Goal: Information Seeking & Learning: Learn about a topic

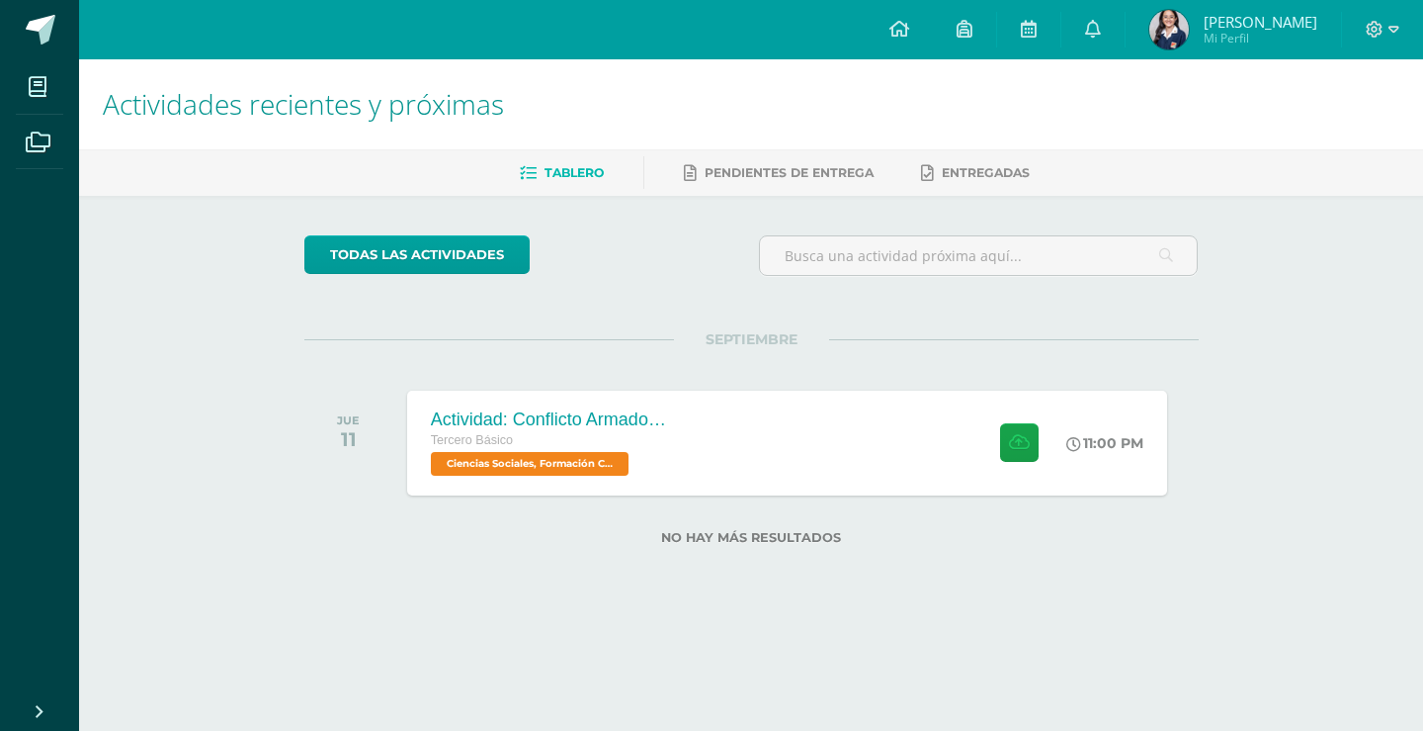
click at [1271, 562] on div "Actividades recientes y próximas Tablero Pendientes de entrega Entregadas todas…" at bounding box center [751, 333] width 1344 height 549
click at [1343, 344] on div "Actividades recientes y próximas Tablero Pendientes de entrega Entregadas todas…" at bounding box center [751, 333] width 1344 height 549
click at [1256, 333] on div "Actividades recientes y próximas Tablero Pendientes de entrega Entregadas todas…" at bounding box center [751, 333] width 1344 height 549
click at [28, 23] on span at bounding box center [41, 30] width 30 height 30
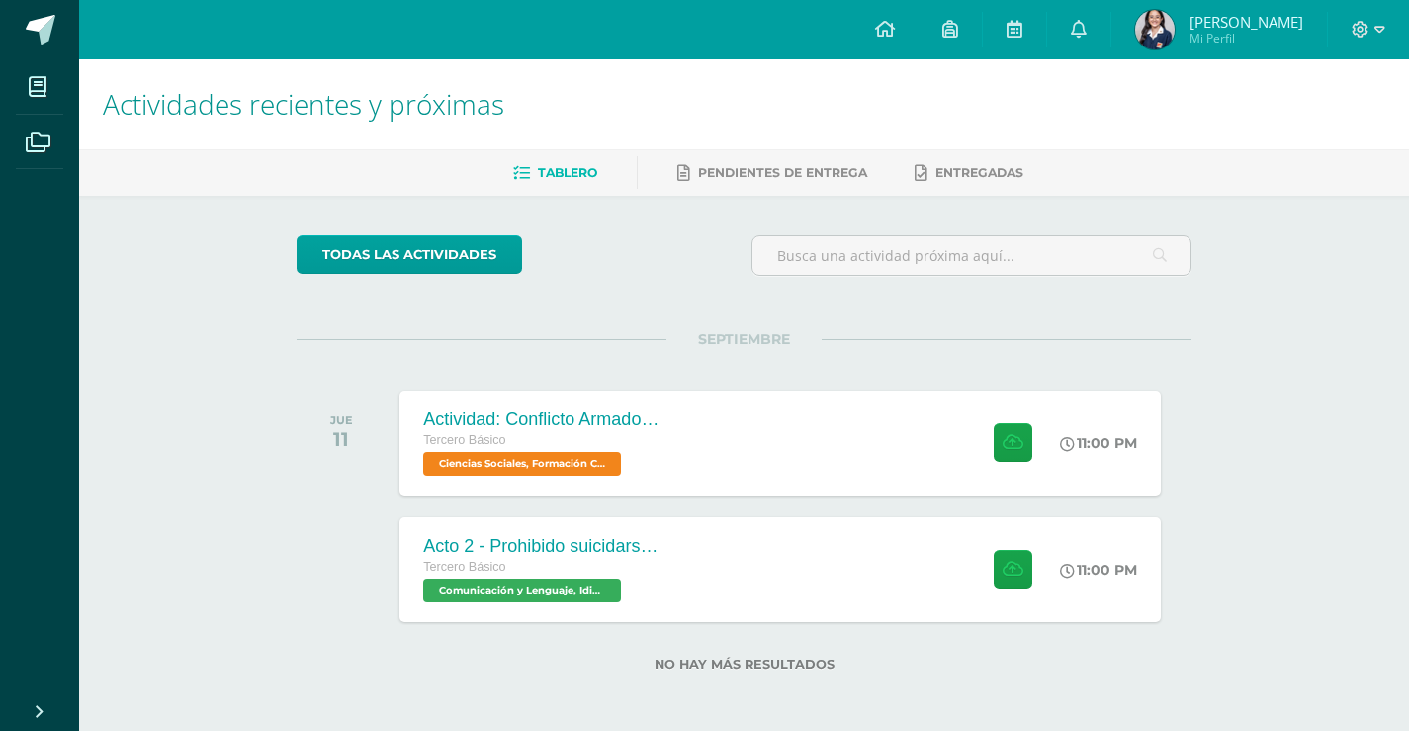
click at [1250, 560] on div "Actividades recientes y próximas Tablero Pendientes de entrega Entregadas todas…" at bounding box center [744, 396] width 1330 height 675
click at [1248, 288] on div "Actividades recientes y próximas Tablero Pendientes de entrega Entregadas todas…" at bounding box center [744, 396] width 1330 height 675
click at [1264, 330] on div "Actividades recientes y próximas Tablero Pendientes de entrega Entregadas todas…" at bounding box center [744, 396] width 1330 height 675
click at [707, 563] on div "Acto 2 - Prohibido suicidarse en primavera Tercero Básico Comunicación y Lengua…" at bounding box center [780, 569] width 768 height 106
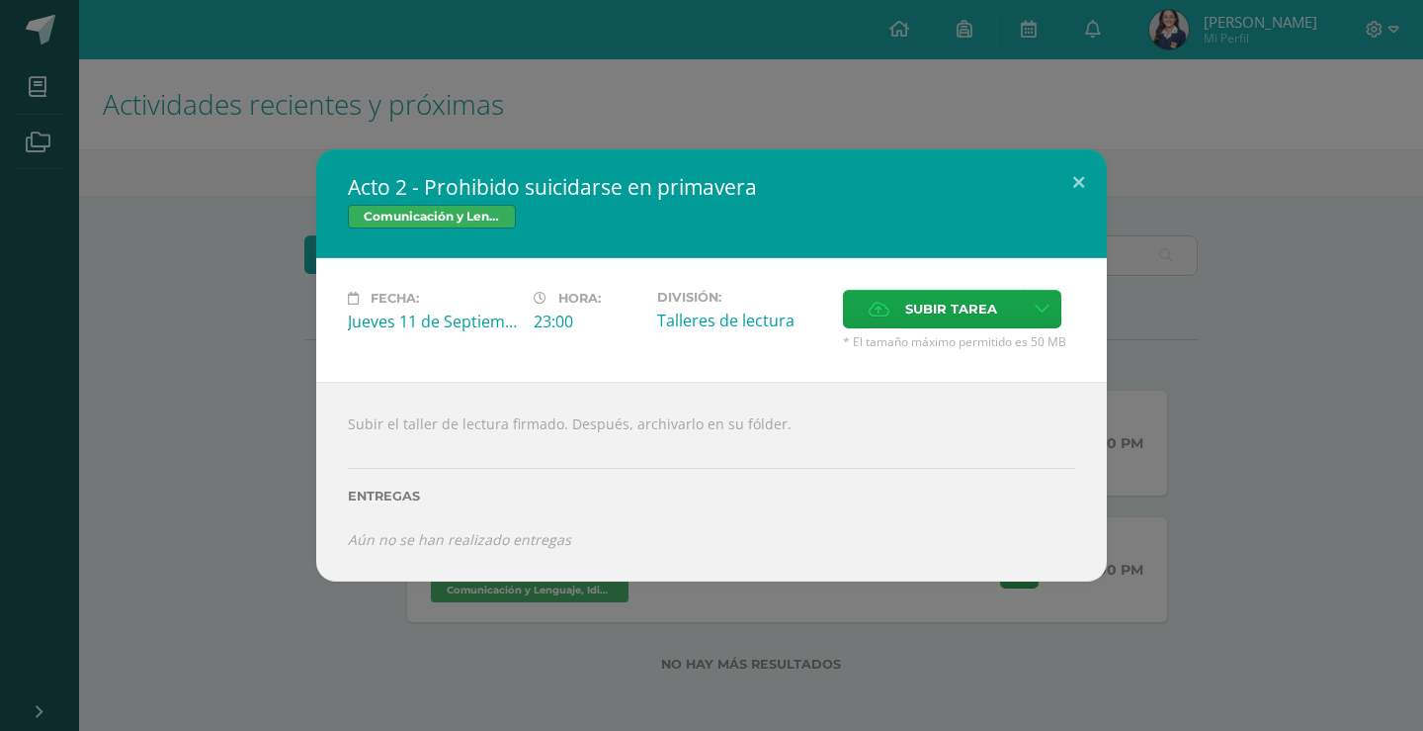
click at [1151, 410] on div "Acto 2 - Prohibido suicidarse en primavera Comunicación y Lenguaje, Idioma Espa…" at bounding box center [712, 365] width 1408 height 432
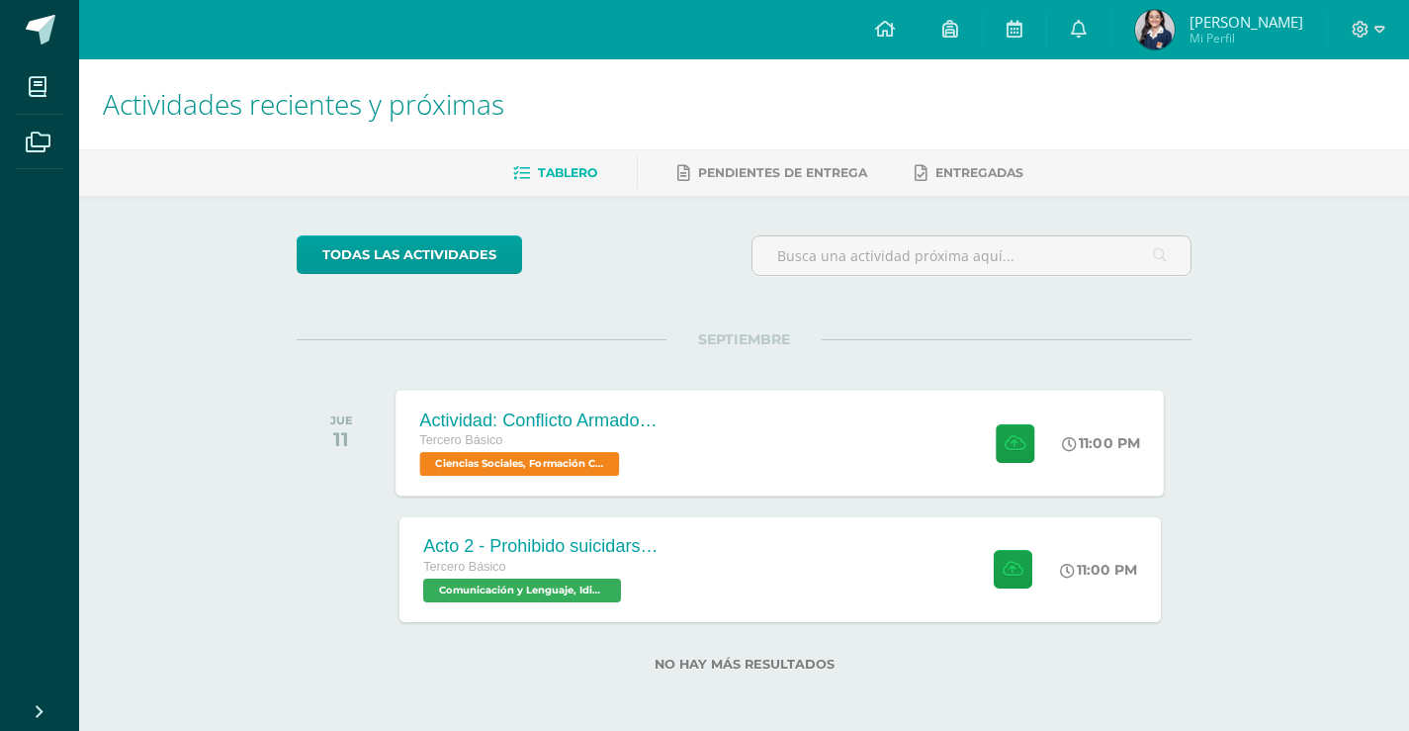
click at [1028, 466] on div at bounding box center [1010, 442] width 97 height 106
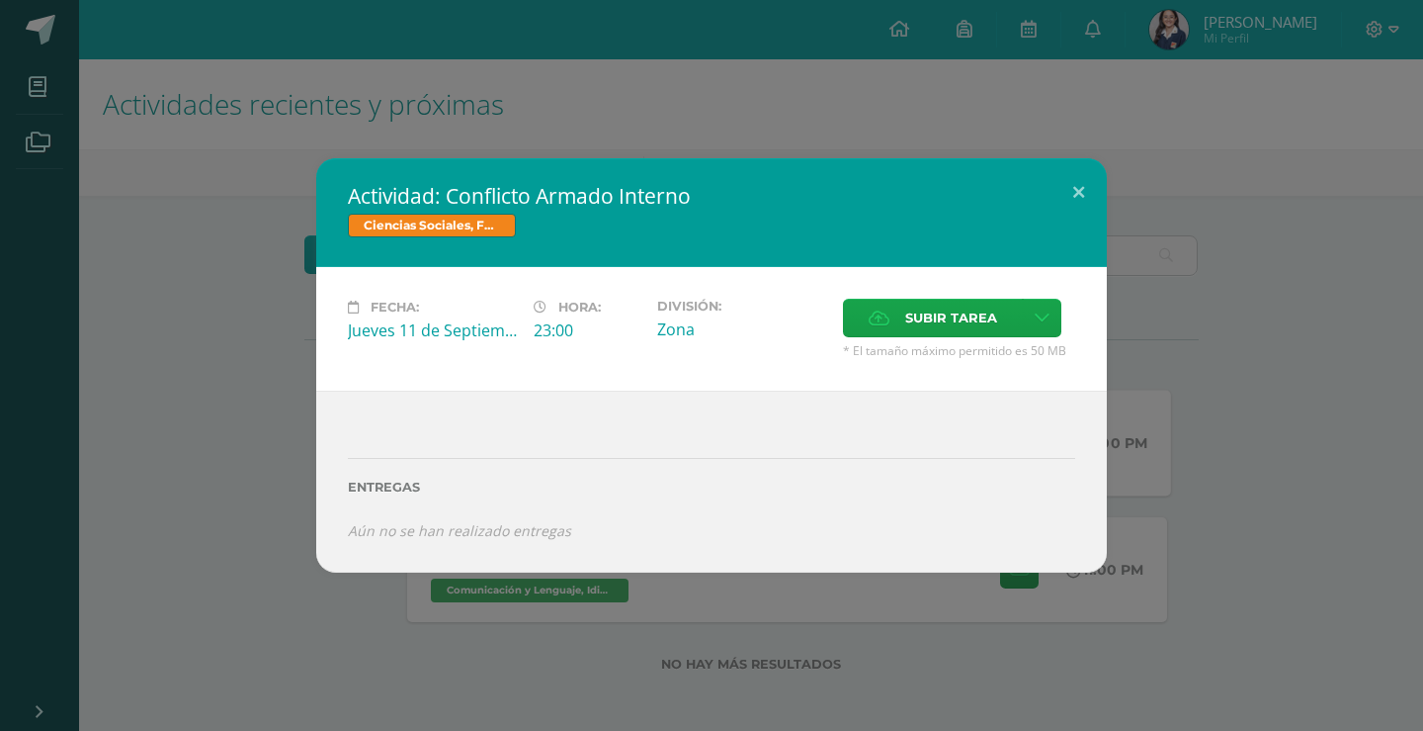
click at [1219, 432] on div "Actividad: Conflicto Armado Interno Ciencias Sociales, Formación Ciudadana e In…" at bounding box center [712, 364] width 1408 height 413
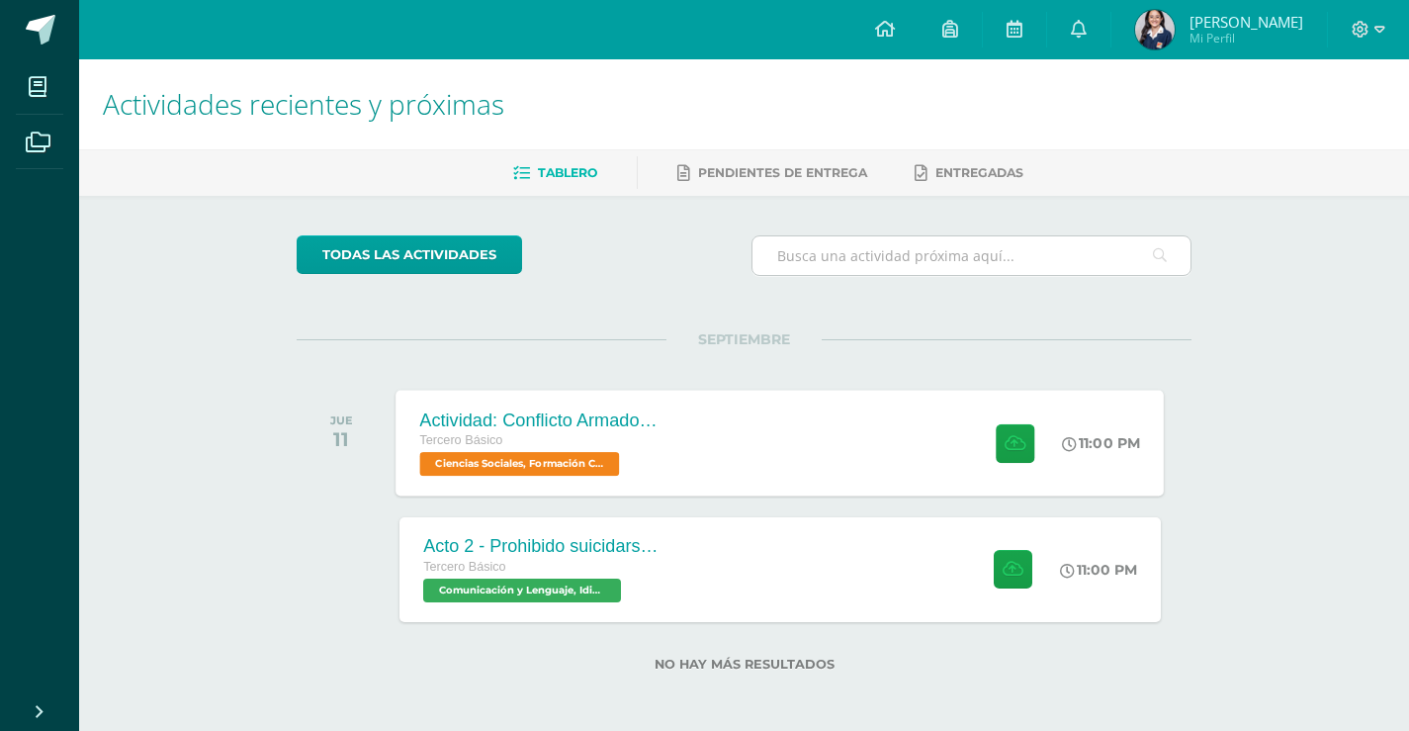
click at [949, 275] on div at bounding box center [971, 255] width 440 height 41
